Goal: Task Accomplishment & Management: Use online tool/utility

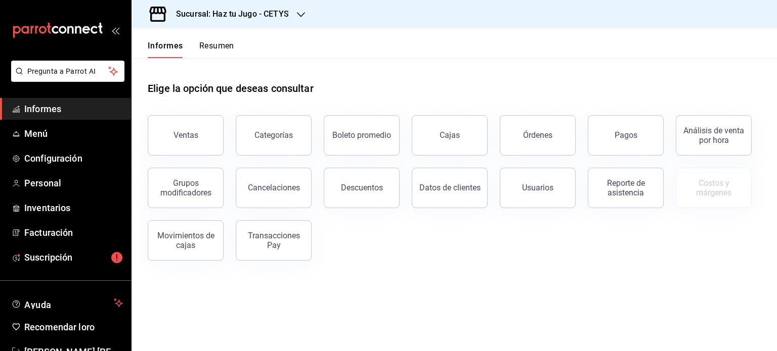
click at [298, 11] on icon "button" at bounding box center [301, 15] width 8 height 8
click at [226, 63] on div "Haz tu jugo (UABC)" at bounding box center [208, 66] width 136 height 11
click at [61, 228] on font "Facturación" at bounding box center [48, 233] width 49 height 11
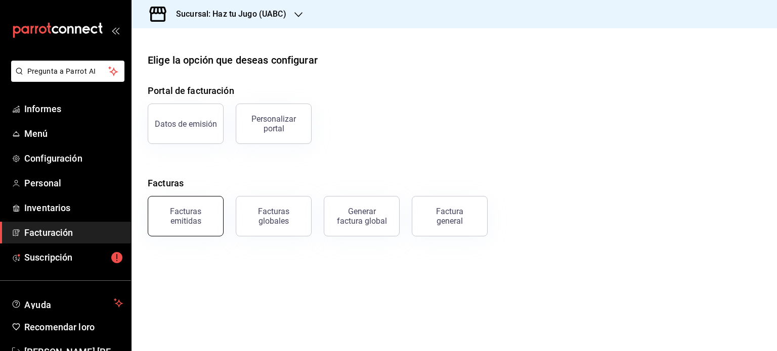
click at [172, 208] on font "Facturas emitidas" at bounding box center [185, 216] width 31 height 19
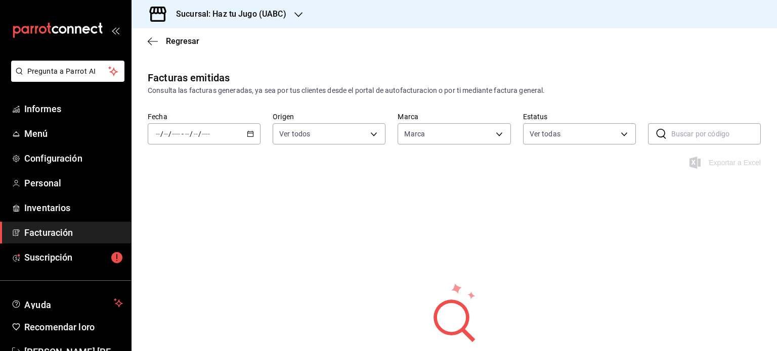
type input "1d6454d9-ca75-4cda-ad57-8c82b4b1cdb3"
click at [251, 133] on icon "button" at bounding box center [250, 133] width 7 height 7
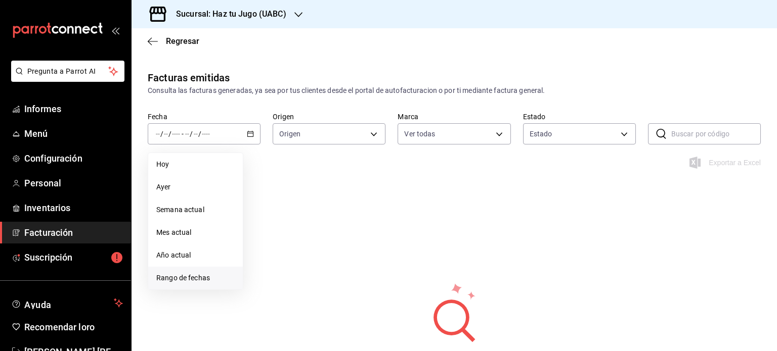
click at [164, 280] on font "Rango de fechas" at bounding box center [183, 278] width 54 height 8
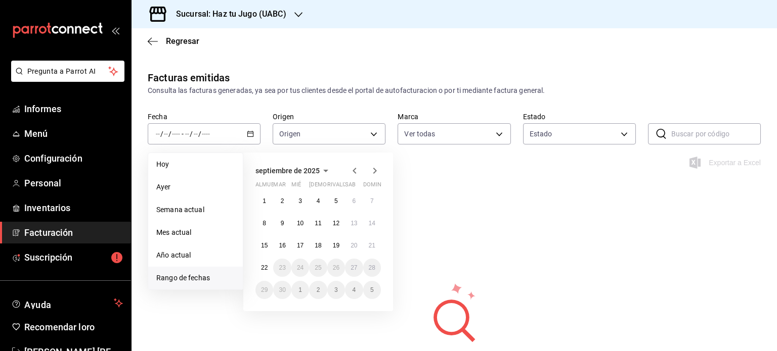
click at [353, 168] on icon "button" at bounding box center [354, 171] width 12 height 12
click at [340, 199] on button "1" at bounding box center [336, 201] width 18 height 18
click at [355, 288] on font "30" at bounding box center [353, 290] width 7 height 7
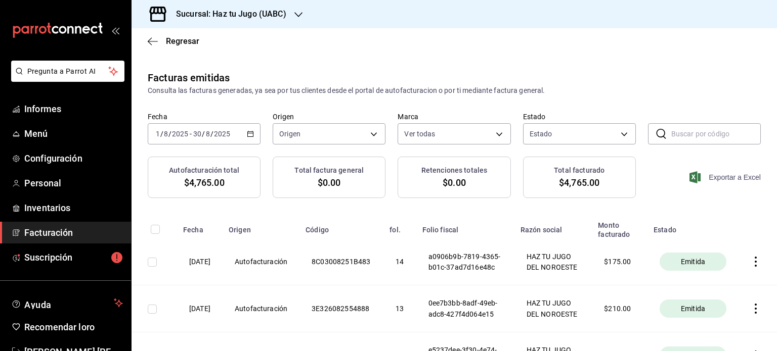
click at [714, 174] on font "Exportar a Excel" at bounding box center [735, 177] width 52 height 8
click at [154, 41] on icon "button" at bounding box center [153, 41] width 10 height 1
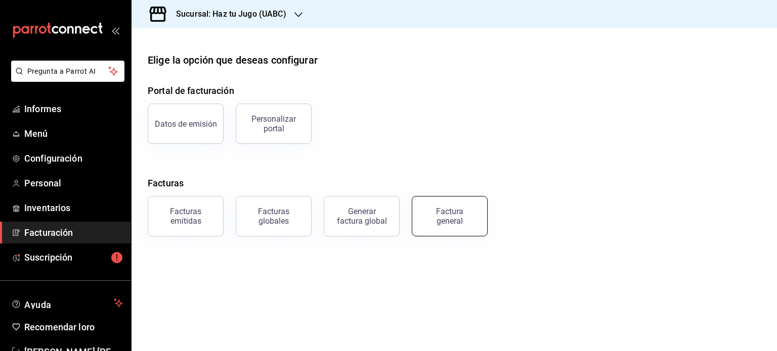
click at [482, 223] on button "Factura general" at bounding box center [450, 216] width 76 height 40
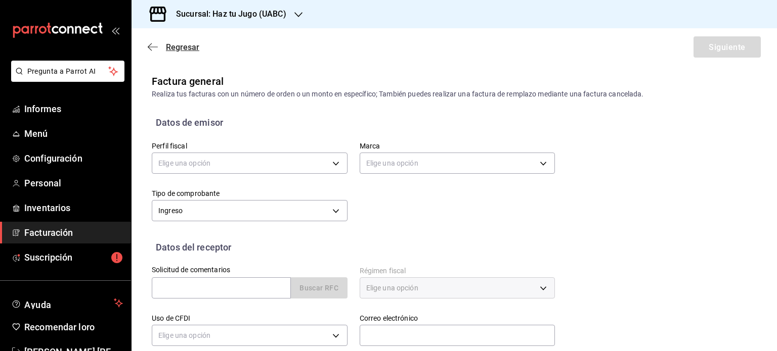
click at [148, 48] on icon "button" at bounding box center [153, 46] width 10 height 9
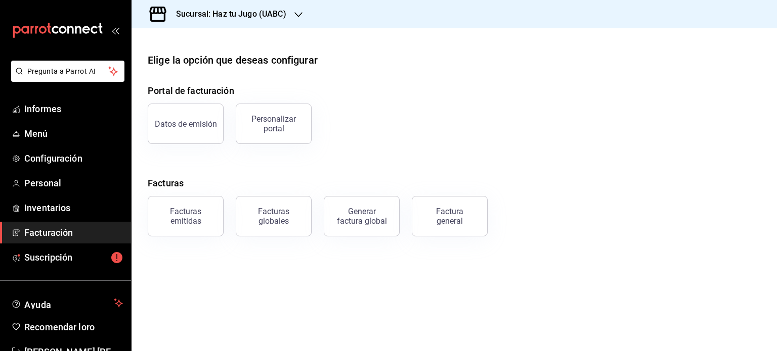
click at [108, 30] on div "carpetas de buzón" at bounding box center [65, 30] width 131 height 61
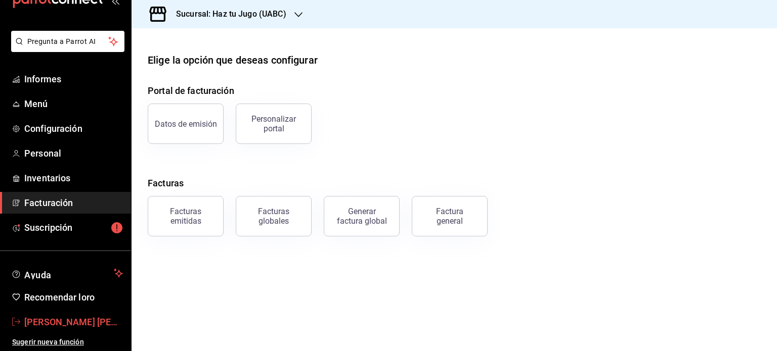
click at [77, 324] on font "[PERSON_NAME] [PERSON_NAME]" at bounding box center [96, 322] width 144 height 11
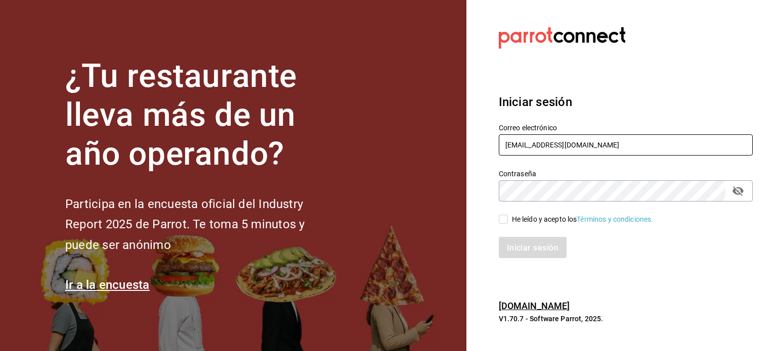
click at [597, 141] on input "[EMAIL_ADDRESS][DOMAIN_NAME]" at bounding box center [626, 145] width 254 height 21
type input "[EMAIL_ADDRESS][DOMAIN_NAME]"
click at [502, 220] on input "He leído y acepto los Términos y condiciones." at bounding box center [503, 219] width 9 height 9
checkbox input "true"
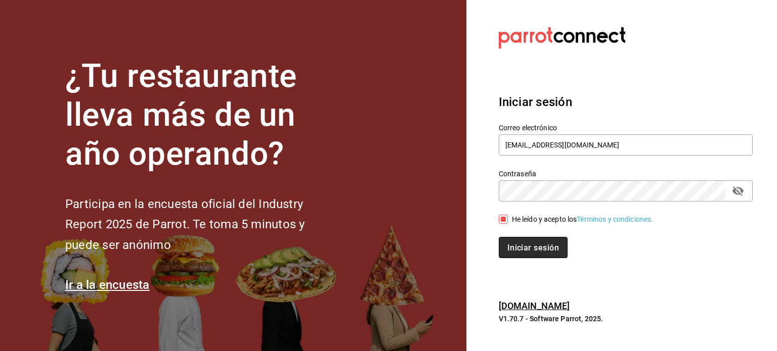
click at [524, 243] on font "Iniciar sesión" at bounding box center [533, 248] width 52 height 10
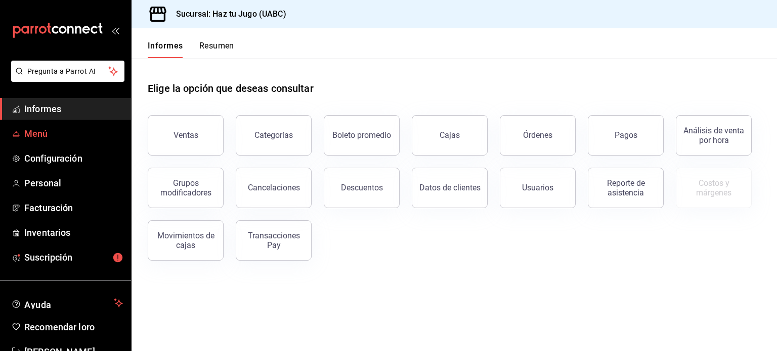
click at [83, 135] on span "Menú" at bounding box center [73, 134] width 99 height 14
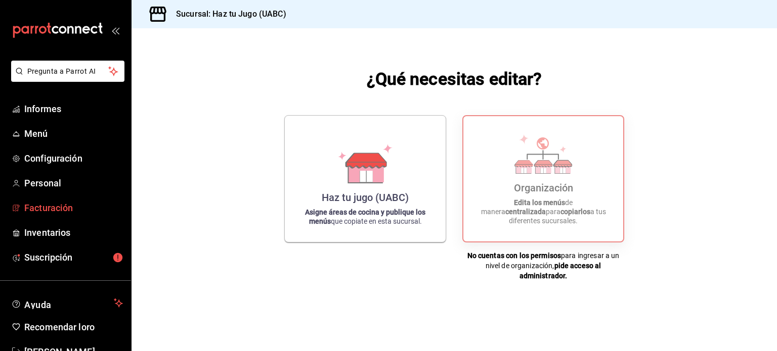
click at [51, 202] on span "Facturación" at bounding box center [73, 208] width 99 height 14
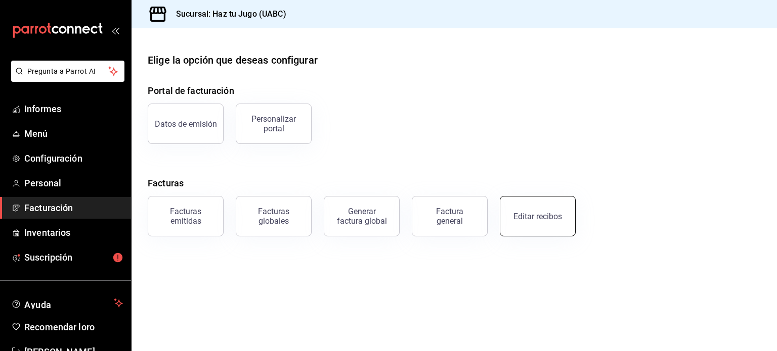
click at [535, 213] on font "Editar recibos" at bounding box center [537, 217] width 49 height 10
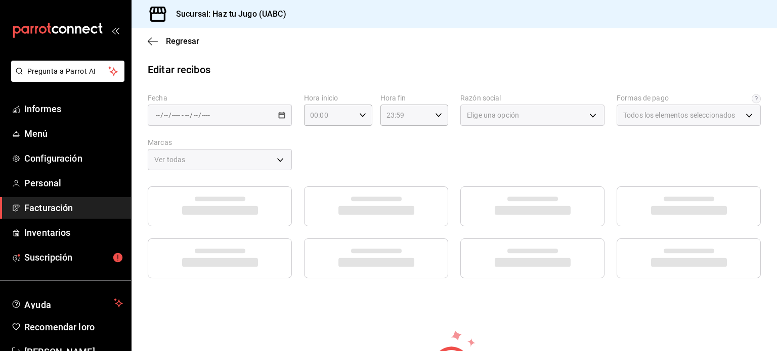
type input "83a53363-ad8d-4895-a95e-d4af22d17f33"
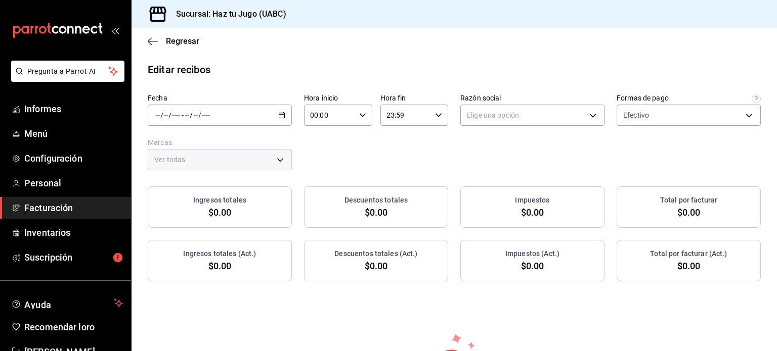
click at [282, 116] on icon "button" at bounding box center [281, 115] width 7 height 7
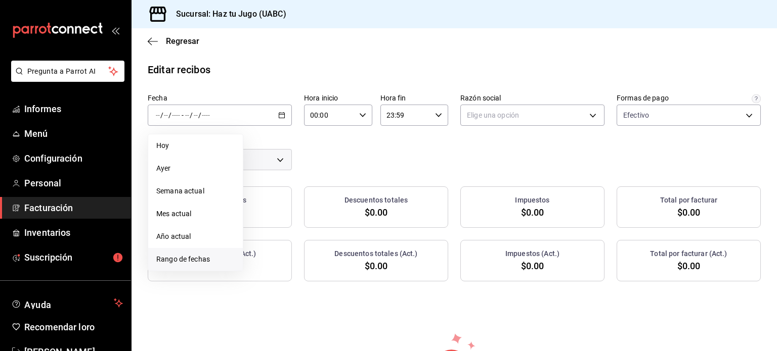
click at [178, 263] on font "Rango de fechas" at bounding box center [183, 259] width 54 height 8
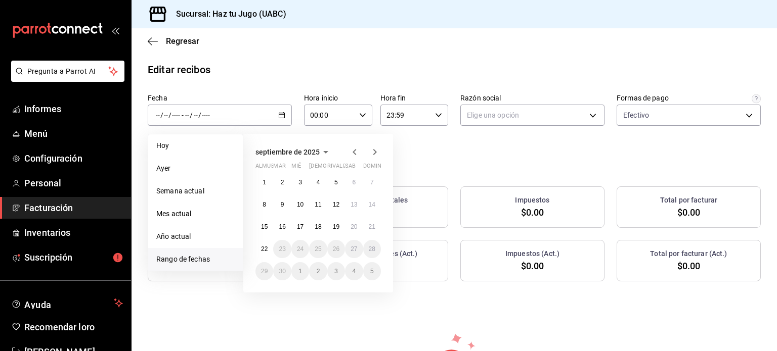
click at [353, 151] on icon "button" at bounding box center [354, 152] width 12 height 12
click at [335, 182] on font "1" at bounding box center [336, 182] width 4 height 7
click at [354, 269] on font "30" at bounding box center [353, 271] width 7 height 7
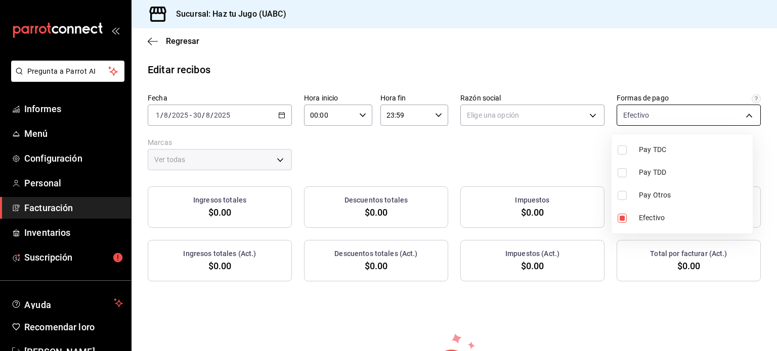
click at [633, 119] on body "Pregunta a Parrot AI Informes Menú Configuración Personal Facturación Inventari…" at bounding box center [388, 175] width 777 height 351
click at [585, 118] on div at bounding box center [388, 175] width 777 height 351
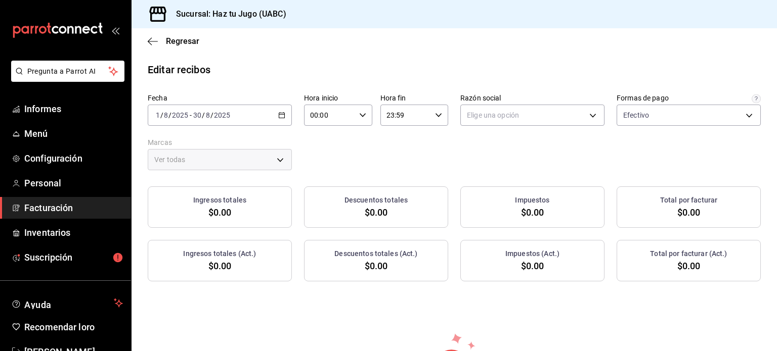
click at [517, 143] on div "Fecha 2025-08-01 1 / 8 / 2025 - 2025-08-30 30 / 8 / 2025 Hora inicio 00:00 Hora…" at bounding box center [454, 132] width 613 height 77
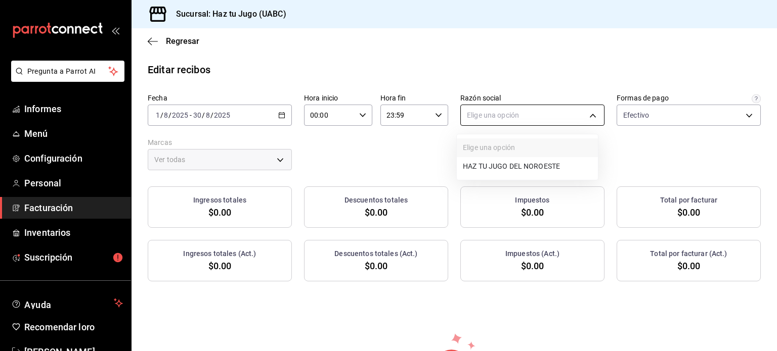
click at [568, 113] on body "Pregunta a Parrot AI Informes Menú Configuración Personal Facturación Inventari…" at bounding box center [388, 175] width 777 height 351
click at [537, 165] on font "HAZ TU JUGO DEL NOROESTE" at bounding box center [511, 167] width 97 height 8
type input "405b0a53-8e74-46b0-8fa6-ec9387d087f0"
type input "1d6454d9-ca75-4cda-ad57-8c82b4b1cdb3"
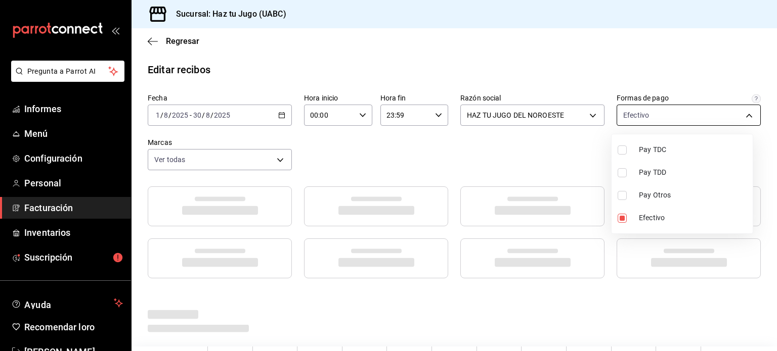
click at [712, 116] on body "Pregunta a Parrot AI Informes Menú Configuración Personal Facturación Inventari…" at bounding box center [388, 175] width 777 height 351
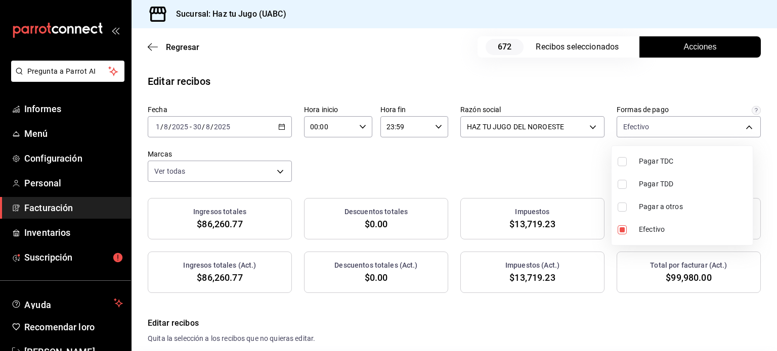
click at [746, 112] on div at bounding box center [388, 175] width 777 height 351
click at [746, 112] on div "Efectivo 83a53363-ad8d-4895-a95e-d4af22d17f33" at bounding box center [689, 124] width 144 height 25
click at [736, 136] on body "Pregunta a Parrot AI Informes Menú Configuración Personal Facturación Inventari…" at bounding box center [388, 175] width 777 height 351
click at [665, 164] on font "Pagar TDC" at bounding box center [656, 161] width 34 height 8
type input "83a53363-ad8d-4895-a95e-d4af22d17f33,9eb01e32-91b0-43d9-bf4a-a660b463ccac"
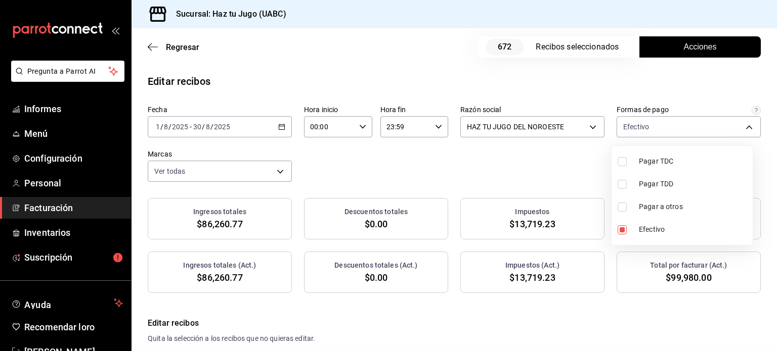
checkbox input "true"
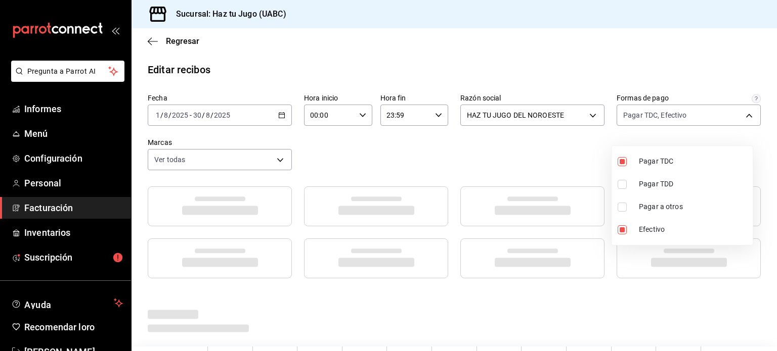
click at [658, 183] on font "Pagar TDD" at bounding box center [656, 184] width 34 height 8
type input "83a53363-ad8d-4895-a95e-d4af22d17f33,9eb01e32-91b0-43d9-bf4a-a660b463ccac,4319d…"
checkbox input "true"
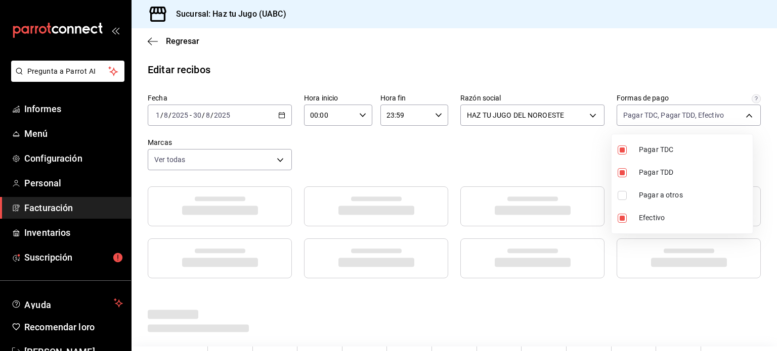
click at [652, 192] on font "Pagar a otros" at bounding box center [661, 195] width 44 height 8
type input "83a53363-ad8d-4895-a95e-d4af22d17f33,9eb01e32-91b0-43d9-bf4a-a660b463ccac,4319d…"
checkbox input "true"
click at [532, 145] on div at bounding box center [388, 175] width 777 height 351
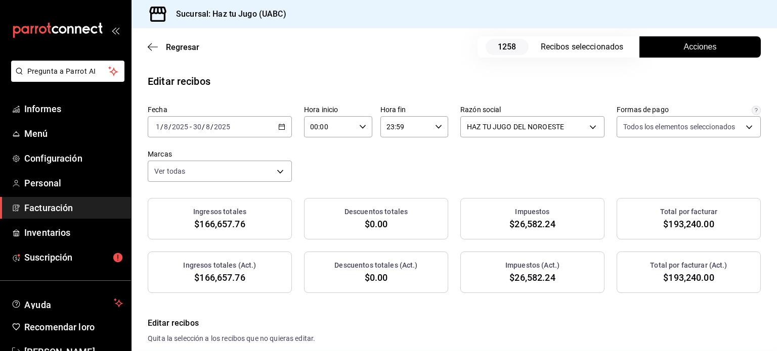
click at [664, 163] on div "Fecha 2025-08-01 1 / 8 / 2025 - 2025-08-30 30 / 8 / 2025 Hora inicio 00:00 Hora…" at bounding box center [454, 143] width 613 height 77
click at [703, 52] on span "Acciones" at bounding box center [700, 47] width 33 height 12
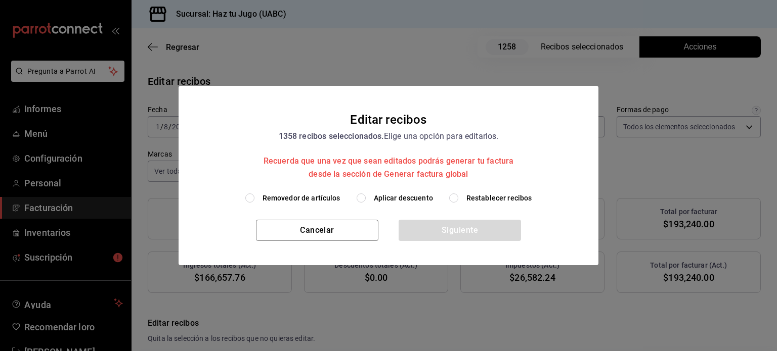
click at [368, 198] on label "Aplicar descuento" at bounding box center [395, 198] width 76 height 11
click at [366, 198] on input "Aplicar descuento" at bounding box center [361, 198] width 9 height 9
radio input "true"
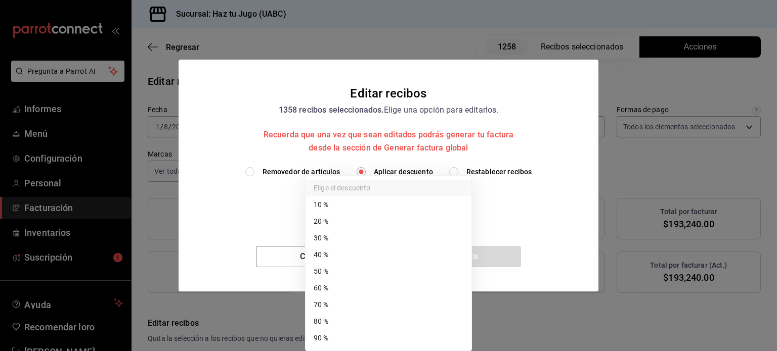
click at [368, 198] on body "Pregunta a Parrot AI Informes Menú Configuración Personal Facturación Inventari…" at bounding box center [388, 175] width 777 height 351
click at [337, 277] on li "50 %" at bounding box center [388, 274] width 166 height 17
type input "50"
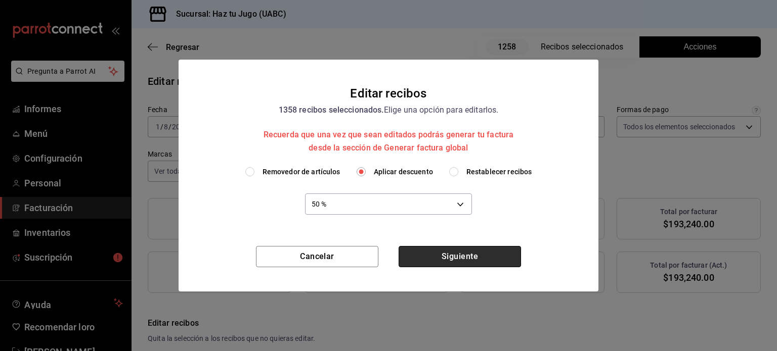
click at [450, 251] on button "Siguiente" at bounding box center [460, 256] width 122 height 21
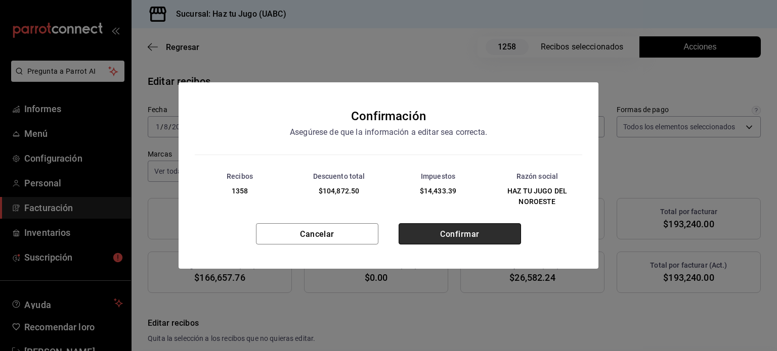
click at [454, 230] on font "Confirmar" at bounding box center [459, 235] width 39 height 10
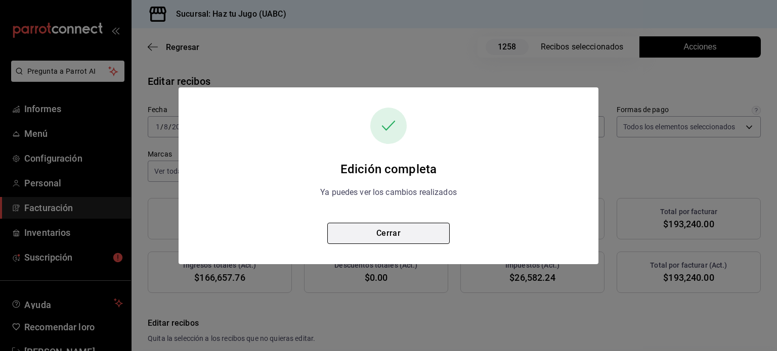
click at [405, 232] on button "Cerrar" at bounding box center [388, 233] width 122 height 21
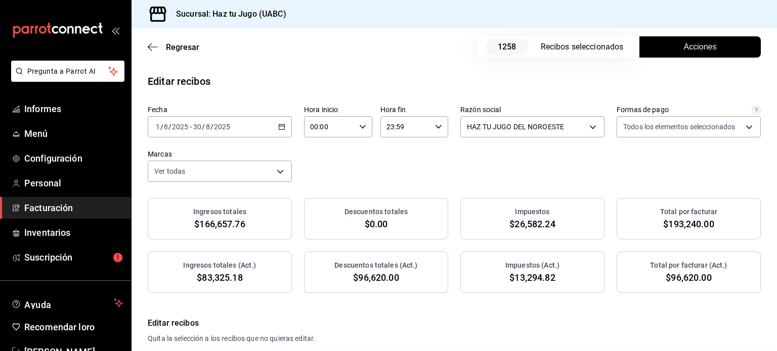
scroll to position [283, 0]
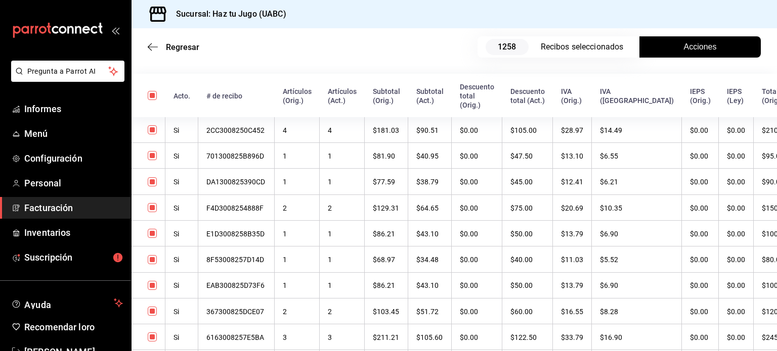
click at [698, 47] on font "Acciones" at bounding box center [700, 46] width 33 height 9
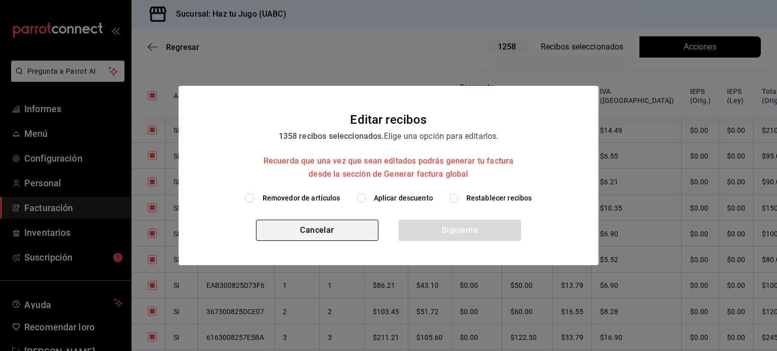
click at [333, 226] on font "Cancelar" at bounding box center [317, 231] width 34 height 10
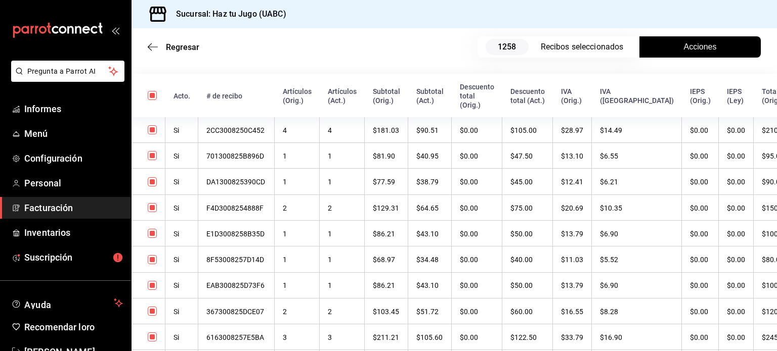
click at [63, 210] on font "Facturación" at bounding box center [48, 208] width 49 height 11
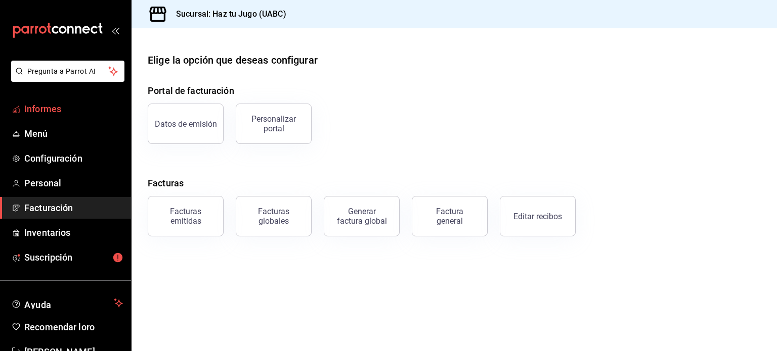
click at [46, 106] on font "Informes" at bounding box center [42, 109] width 37 height 11
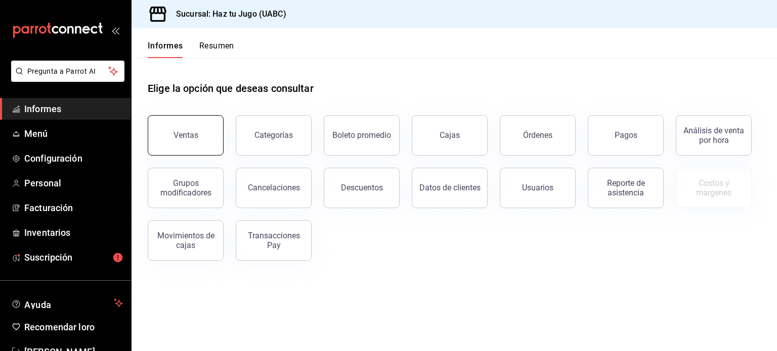
click at [171, 133] on button "Ventas" at bounding box center [186, 135] width 76 height 40
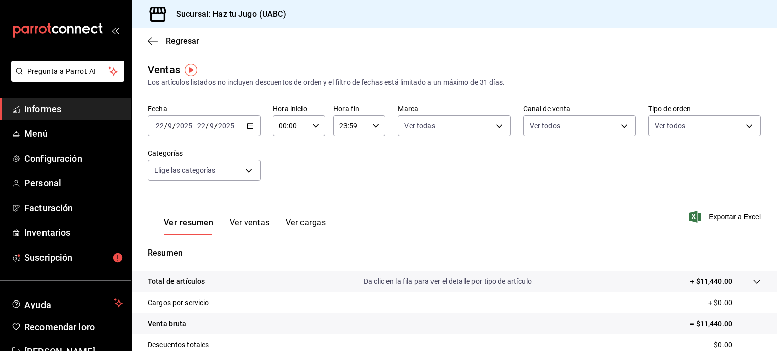
click at [252, 125] on icon "button" at bounding box center [250, 125] width 7 height 7
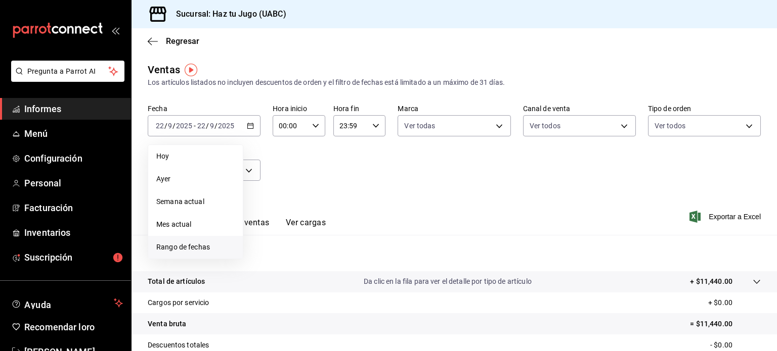
click at [192, 246] on font "Rango de fechas" at bounding box center [183, 247] width 54 height 8
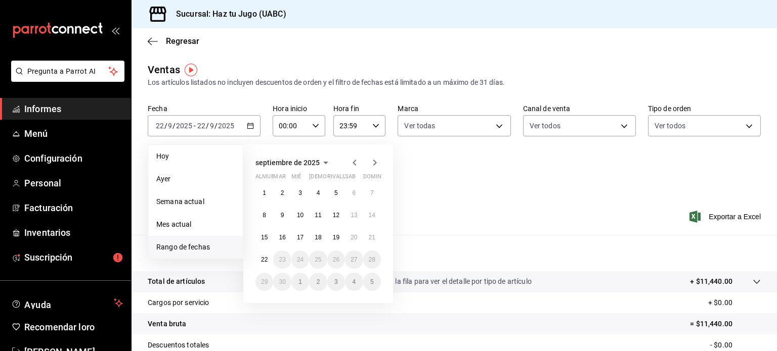
click at [354, 162] on icon "button" at bounding box center [355, 163] width 4 height 6
click at [332, 191] on button "1" at bounding box center [336, 193] width 18 height 18
click at [352, 281] on font "30" at bounding box center [353, 282] width 7 height 7
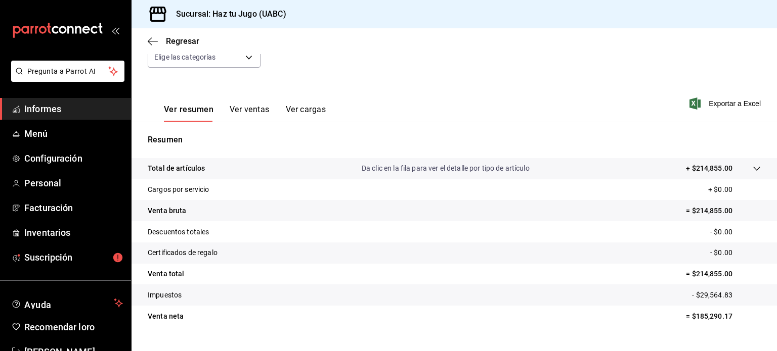
scroll to position [93, 0]
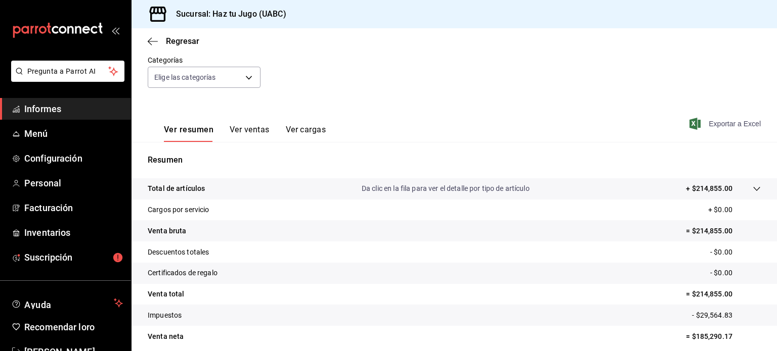
click at [715, 120] on font "Exportar a Excel" at bounding box center [735, 124] width 52 height 8
click at [241, 73] on body "Pregunta a Parrot AI Informes Menú Configuración Personal Facturación Inventari…" at bounding box center [388, 175] width 777 height 351
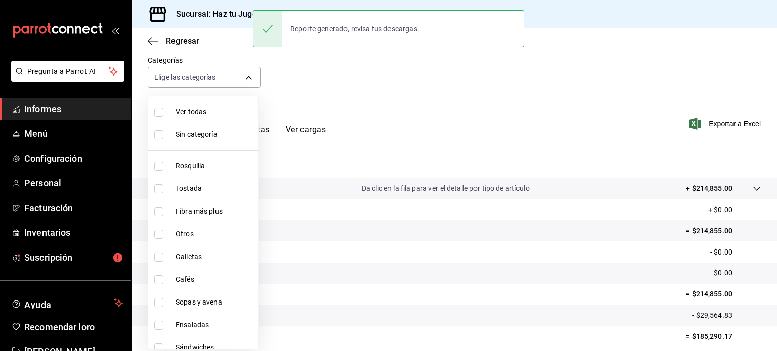
click at [265, 131] on div at bounding box center [388, 175] width 777 height 351
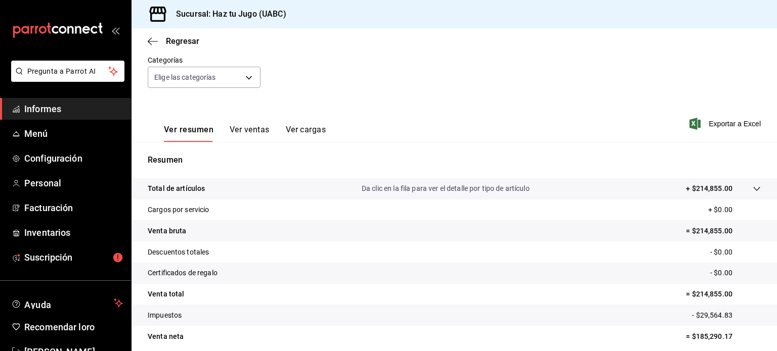
click at [257, 130] on font "Ver ventas" at bounding box center [250, 130] width 40 height 10
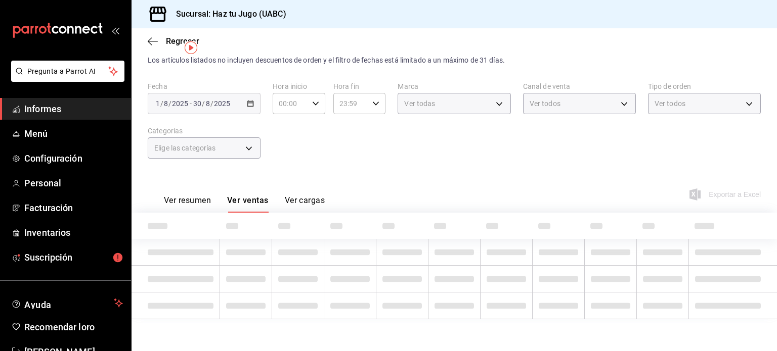
scroll to position [93, 0]
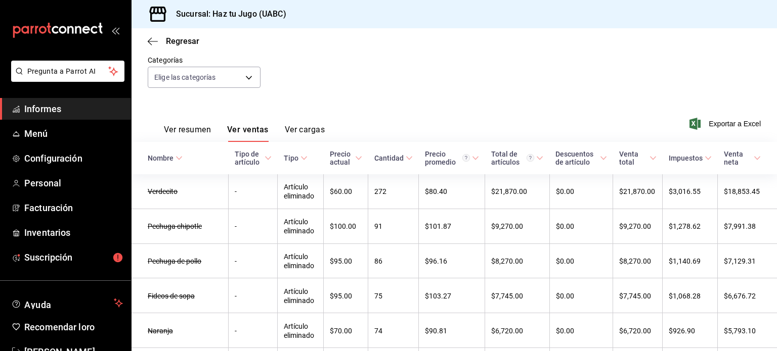
click at [306, 129] on font "Ver cargas" at bounding box center [305, 130] width 40 height 10
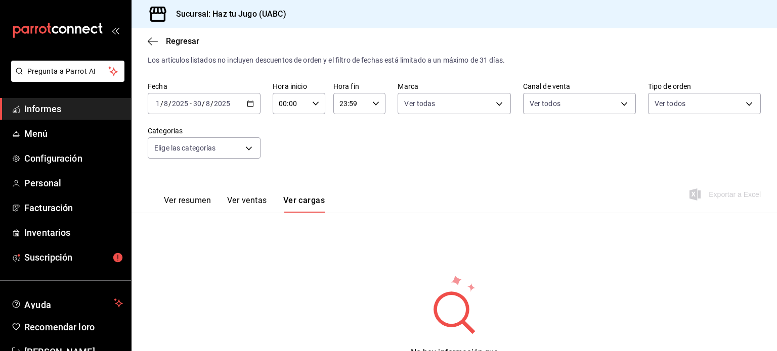
scroll to position [73, 0]
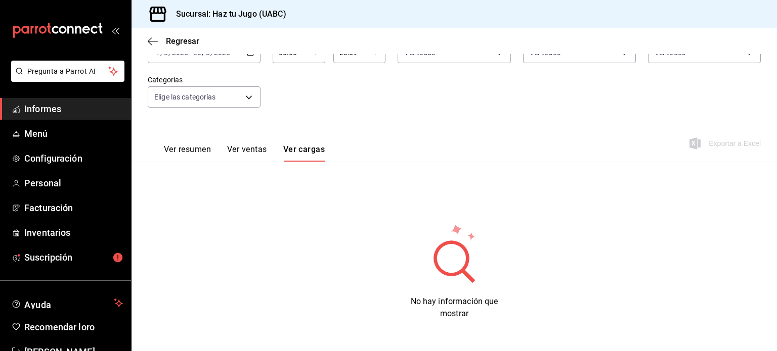
click at [245, 147] on font "Ver ventas" at bounding box center [247, 150] width 40 height 10
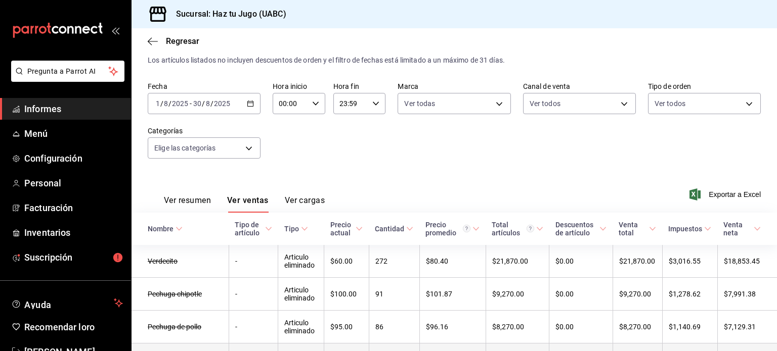
scroll to position [73, 0]
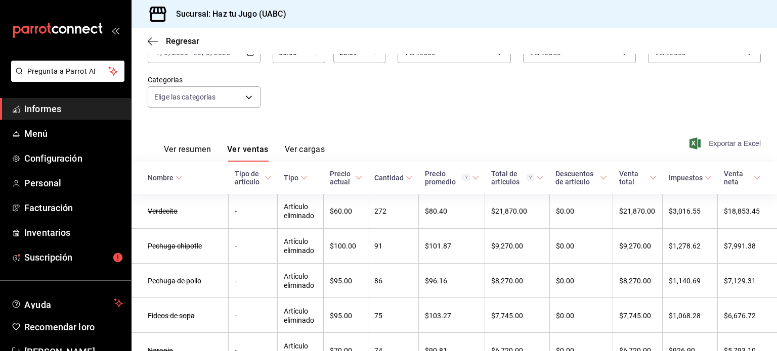
click at [715, 144] on font "Exportar a Excel" at bounding box center [735, 144] width 52 height 8
